Goal: Information Seeking & Learning: Learn about a topic

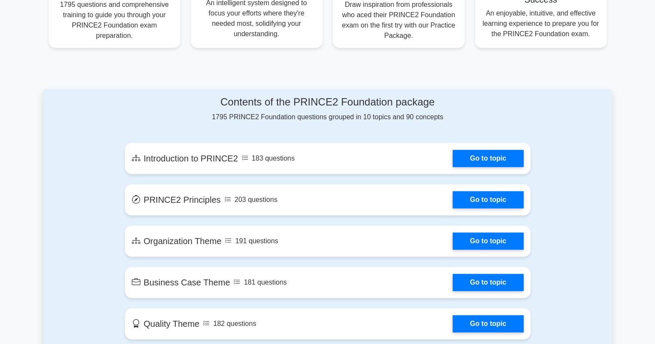
scroll to position [388, 0]
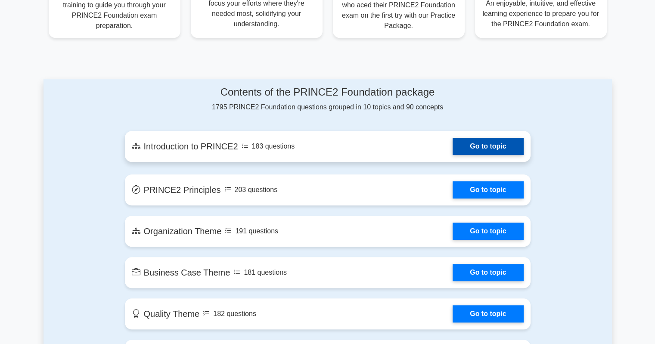
click at [482, 148] on link "Go to topic" at bounding box center [488, 146] width 71 height 17
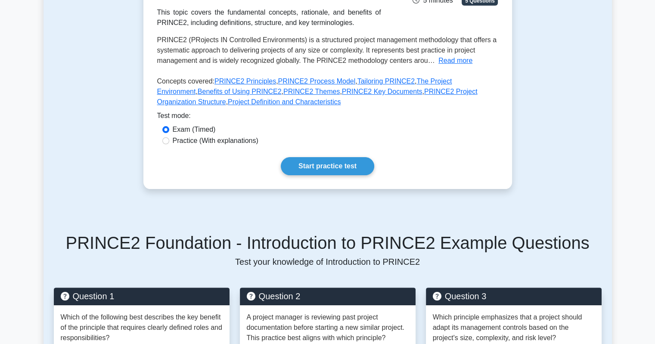
scroll to position [172, 0]
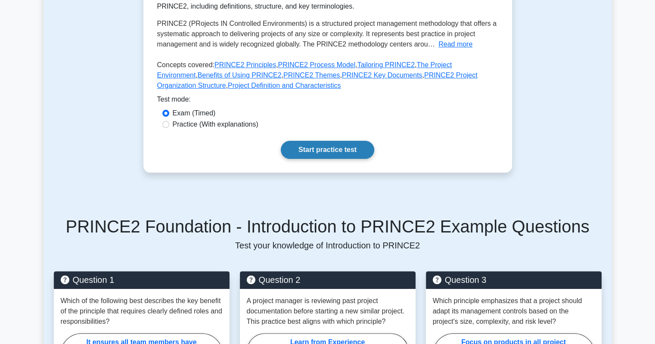
click at [320, 155] on link "Start practice test" at bounding box center [327, 150] width 93 height 18
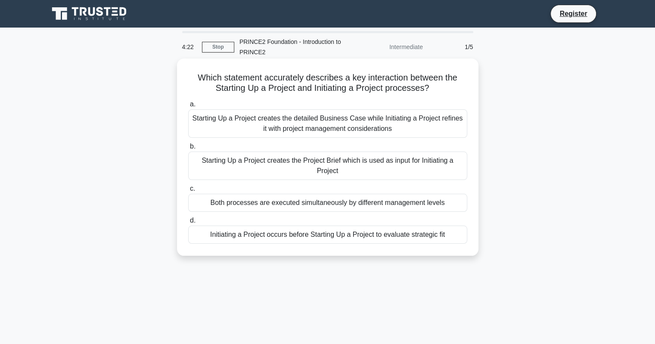
click at [338, 165] on div "Starting Up a Project creates the Project Brief which is used as input for Init…" at bounding box center [327, 166] width 279 height 28
click at [188, 150] on input "b. Starting Up a Project creates the Project Brief which is used as input for I…" at bounding box center [188, 147] width 0 height 6
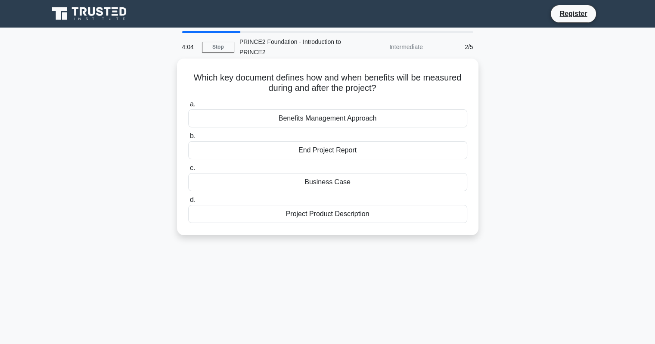
click at [350, 212] on div "Project Product Description" at bounding box center [327, 214] width 279 height 18
click at [188, 203] on input "d. Project Product Description" at bounding box center [188, 200] width 0 height 6
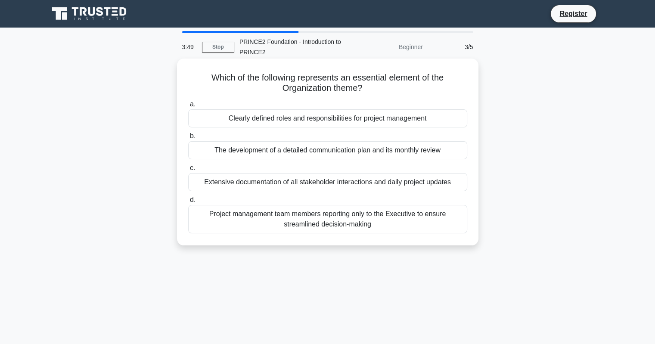
click at [296, 119] on div "Clearly defined roles and responsibilities for project management" at bounding box center [327, 118] width 279 height 18
click at [188, 107] on input "a. Clearly defined roles and responsibilities for project management" at bounding box center [188, 105] width 0 height 6
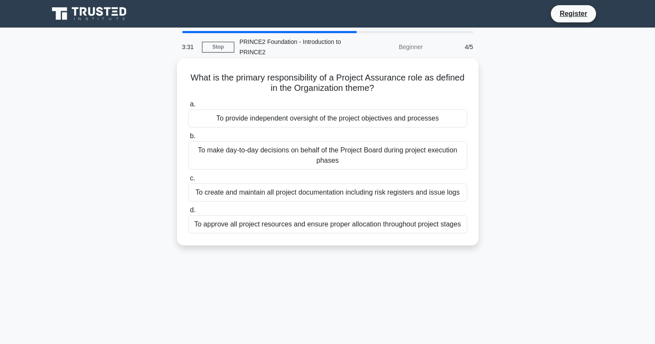
click at [335, 195] on div "To create and maintain all project documentation including risk registers and i…" at bounding box center [327, 193] width 279 height 18
click at [188, 181] on input "c. To create and maintain all project documentation including risk registers an…" at bounding box center [188, 179] width 0 height 6
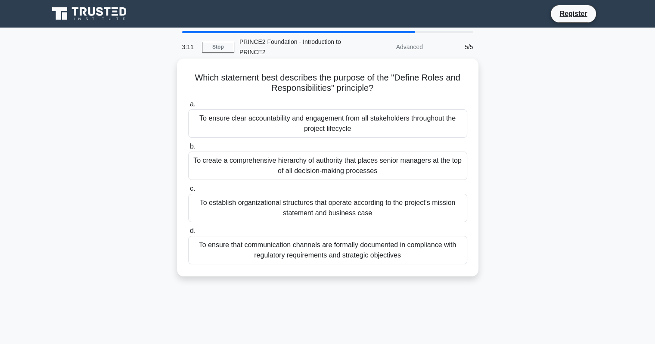
click at [391, 121] on div "To ensure clear accountability and engagement from all stakeholders throughout …" at bounding box center [327, 123] width 279 height 28
click at [188, 107] on input "a. To ensure clear accountability and engagement from all stakeholders througho…" at bounding box center [188, 105] width 0 height 6
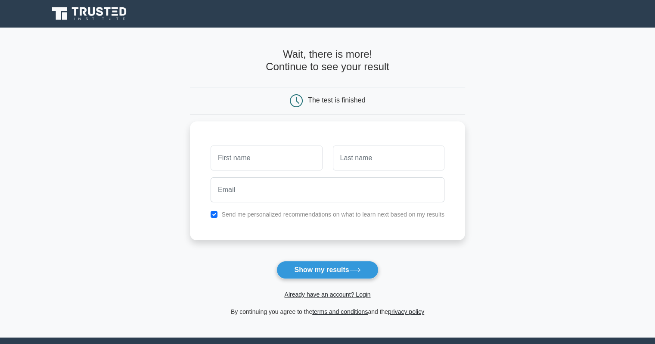
click at [330, 280] on div "Already have an account? Login" at bounding box center [327, 289] width 275 height 21
click at [331, 273] on button "Show my results" at bounding box center [328, 270] width 102 height 18
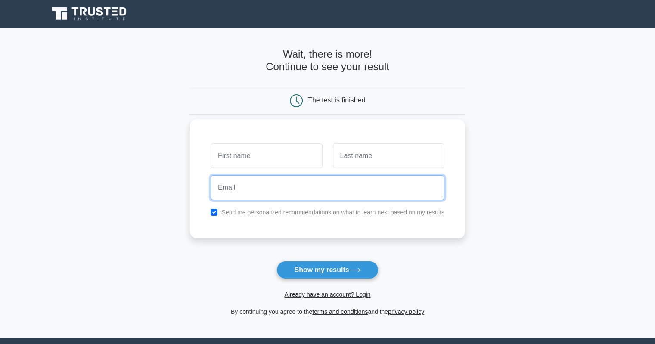
click at [371, 191] on input "email" at bounding box center [328, 187] width 234 height 25
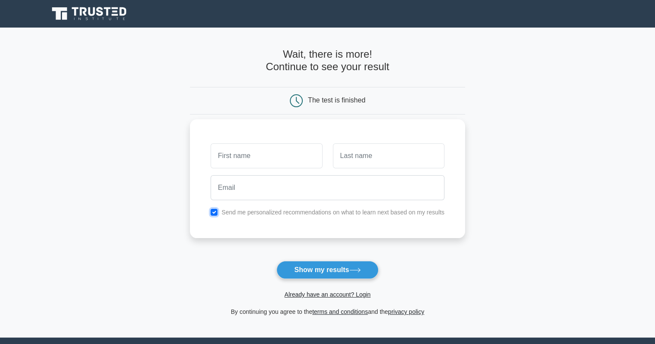
click at [216, 212] on input "checkbox" at bounding box center [214, 212] width 7 height 7
checkbox input "false"
click at [267, 157] on input "text" at bounding box center [267, 155] width 112 height 25
type input "dfdds"
click at [384, 155] on input "text" at bounding box center [389, 155] width 112 height 25
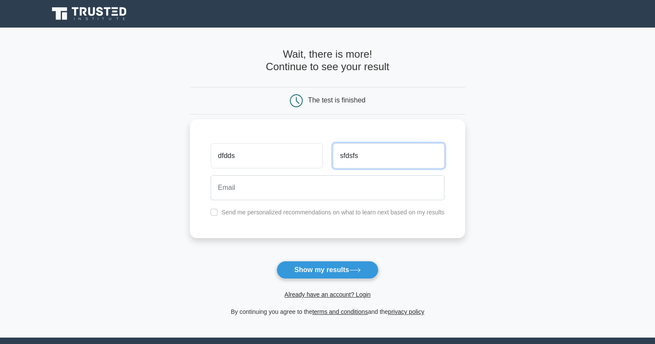
type input "sfdsfs"
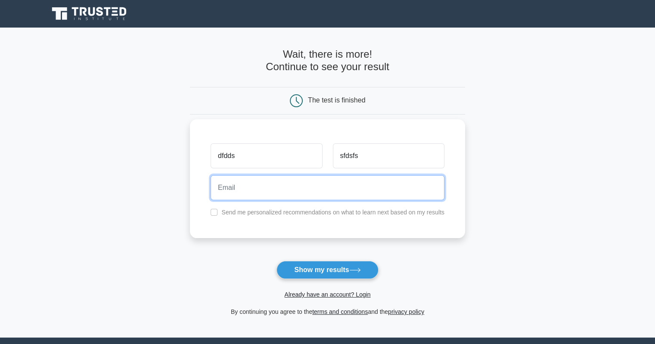
click at [352, 186] on input "email" at bounding box center [328, 187] width 234 height 25
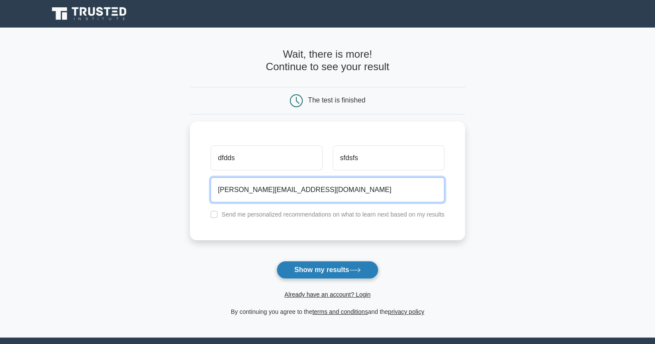
type input "egla.luca@gmail.com"
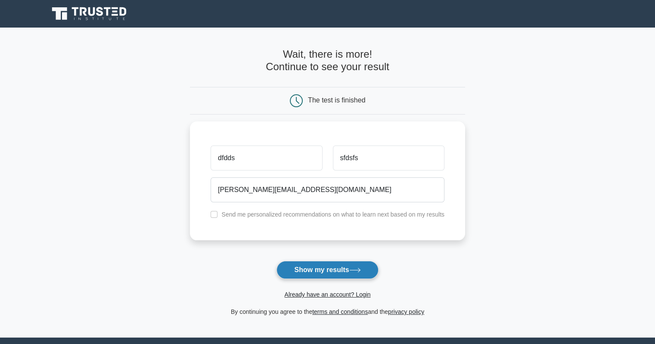
click at [333, 268] on button "Show my results" at bounding box center [328, 270] width 102 height 18
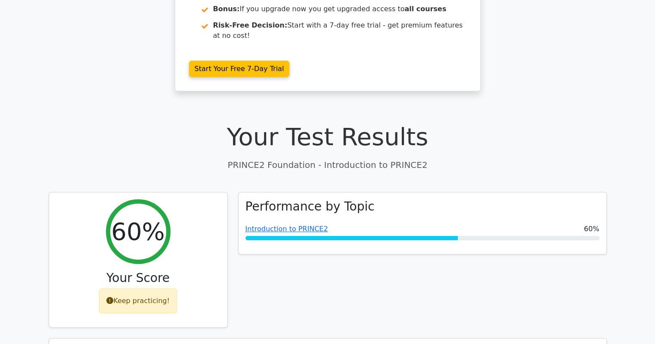
scroll to position [172, 0]
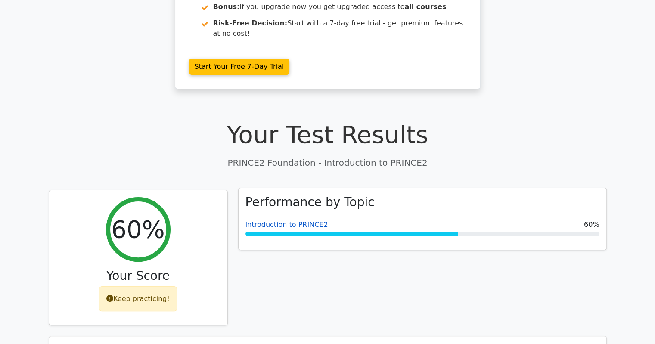
click at [288, 221] on link "Introduction to PRINCE2" at bounding box center [287, 225] width 83 height 8
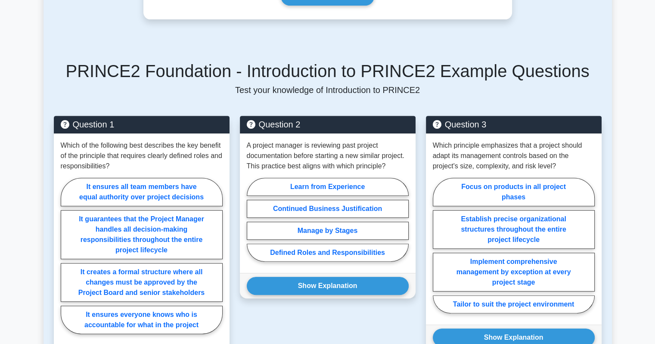
scroll to position [345, 0]
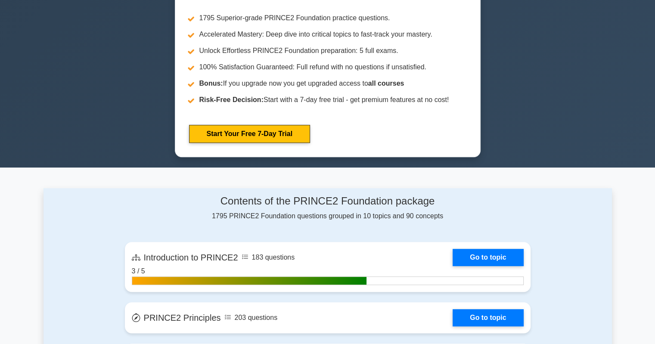
scroll to position [388, 0]
